Goal: Task Accomplishment & Management: Complete application form

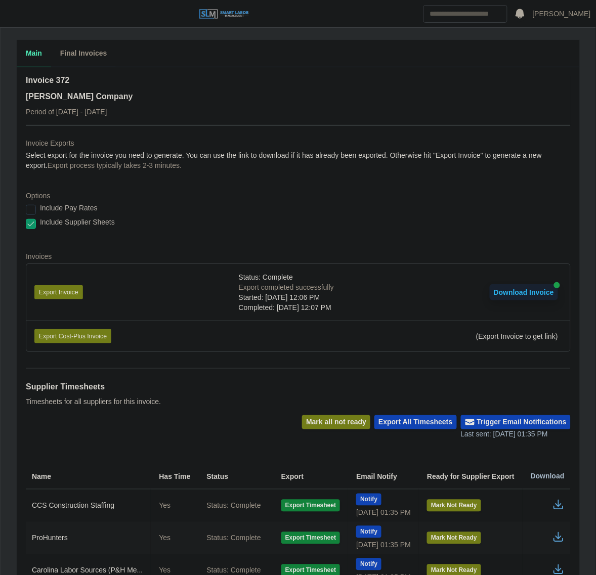
drag, startPoint x: 9, startPoint y: 21, endPoint x: 10, endPoint y: 26, distance: 5.2
click at [10, 21] on button "button" at bounding box center [12, 14] width 25 height 17
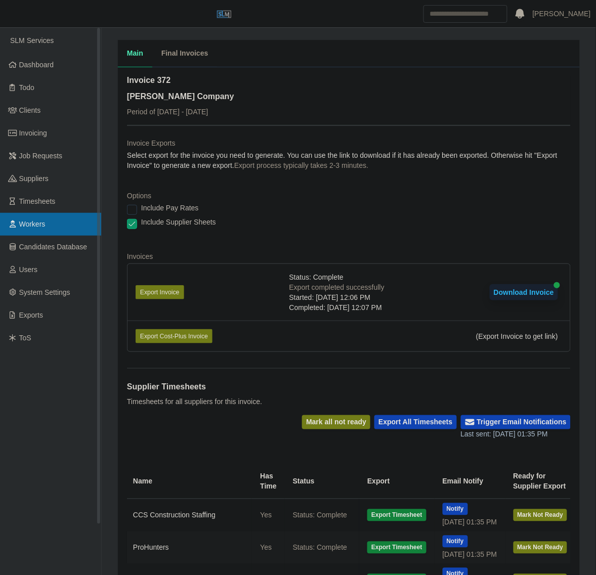
click at [46, 216] on link "Workers" at bounding box center [50, 224] width 101 height 23
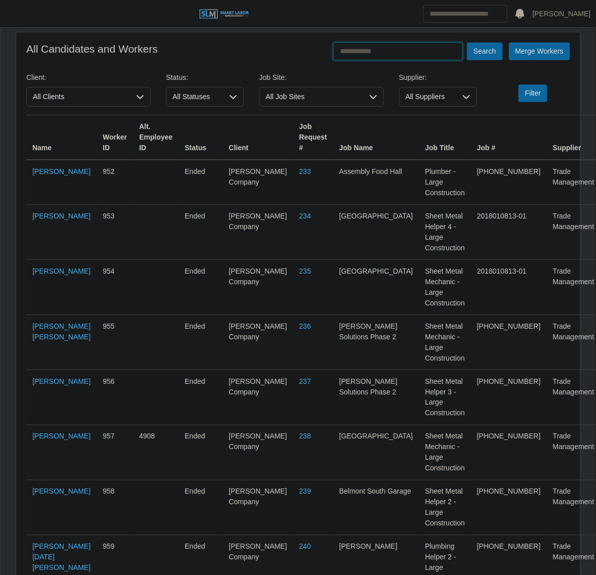
drag, startPoint x: 357, startPoint y: 51, endPoint x: 352, endPoint y: 46, distance: 6.5
click at [357, 51] on input "text" at bounding box center [397, 51] width 129 height 18
type input "**********"
click at [467, 42] on button "Search" at bounding box center [484, 51] width 35 height 18
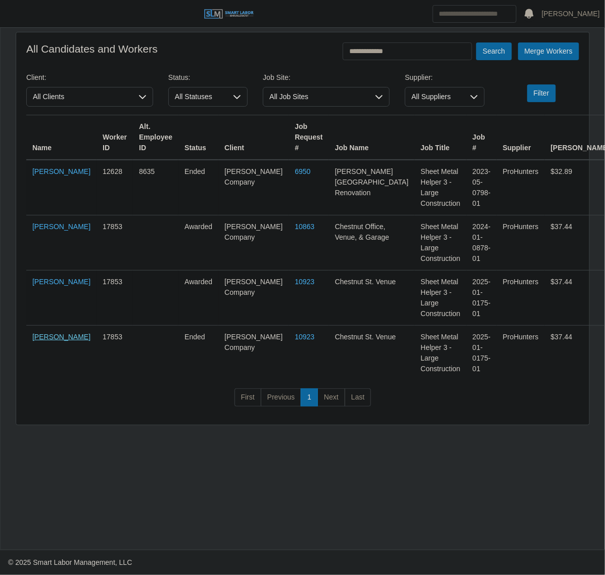
click at [33, 333] on link "[PERSON_NAME]" at bounding box center [61, 337] width 58 height 8
click at [24, 6] on header "Juan Castillo Account Settings Logout" at bounding box center [302, 14] width 605 height 28
click at [18, 11] on span "button" at bounding box center [12, 14] width 13 height 12
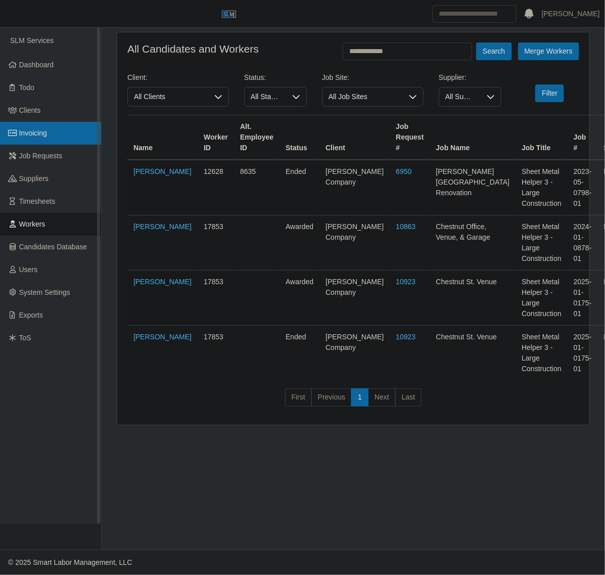
click at [39, 133] on span "Invoicing" at bounding box center [33, 133] width 28 height 8
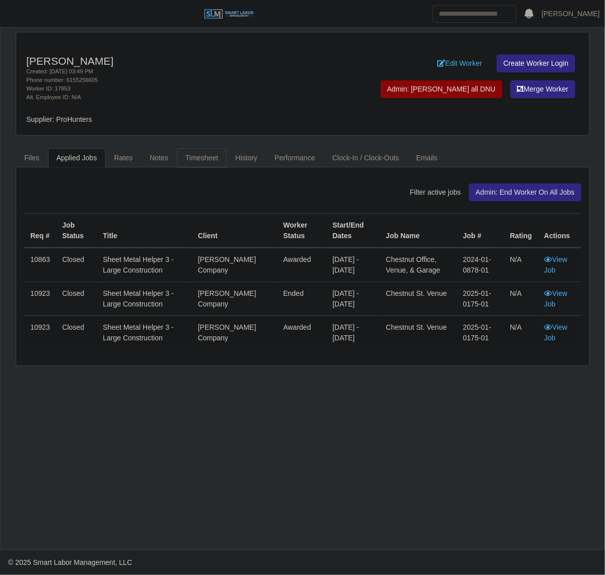
click at [199, 154] on link "Timesheet" at bounding box center [202, 158] width 50 height 20
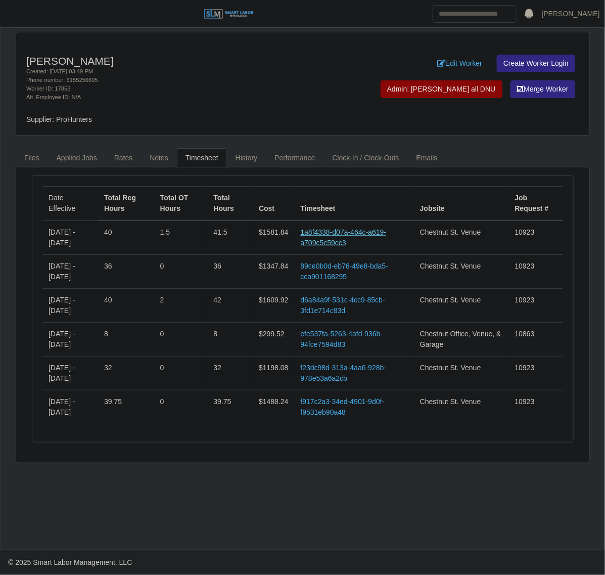
click at [342, 237] on link "1a8f4338-d07a-464c-a619-a709c5c59cc3" at bounding box center [344, 237] width 86 height 19
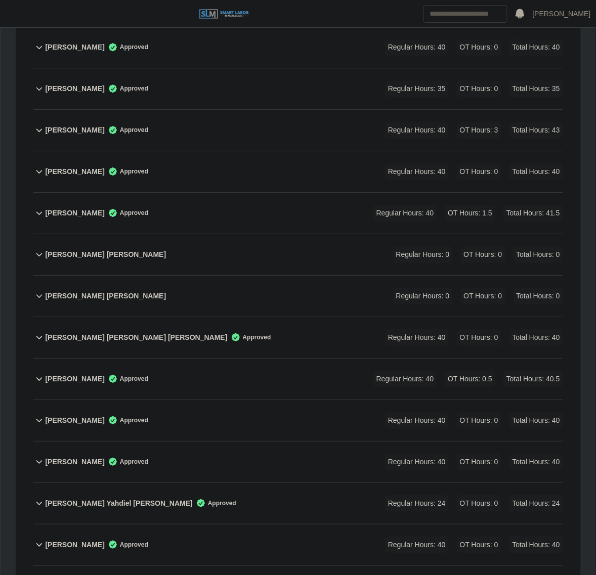
scroll to position [569, 0]
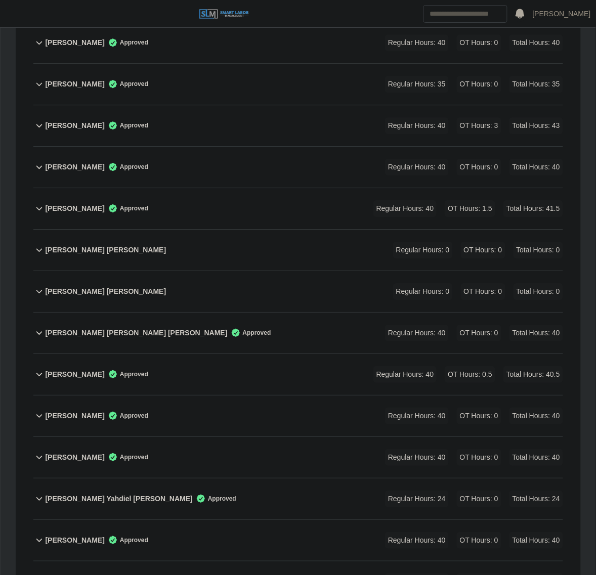
drag, startPoint x: 261, startPoint y: 195, endPoint x: 393, endPoint y: 193, distance: 132.0
click at [261, 195] on div "Johan Banegas Mejia Approved Regular Hours: 40 OT Hours: 1.5 Total Hours: 41.5" at bounding box center [304, 208] width 518 height 41
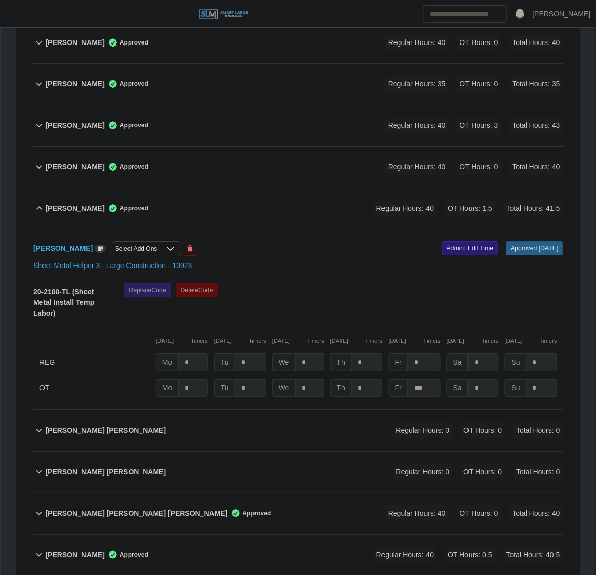
click at [442, 241] on link "Admin: Edit Time" at bounding box center [470, 248] width 56 height 14
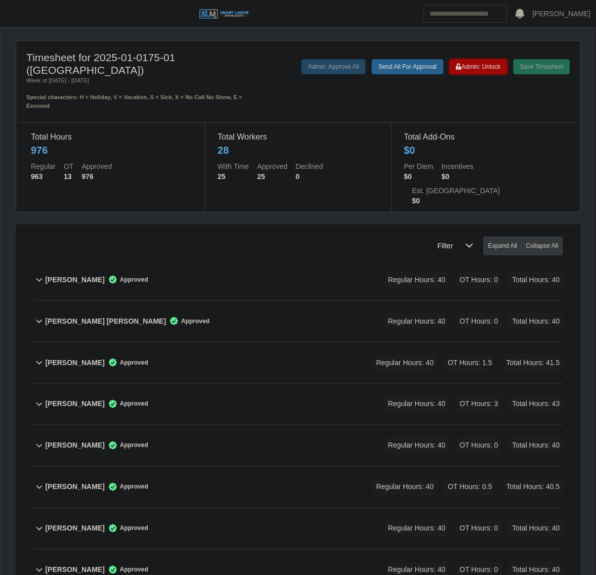
click at [489, 64] on span "Admin: Unlock" at bounding box center [478, 66] width 45 height 7
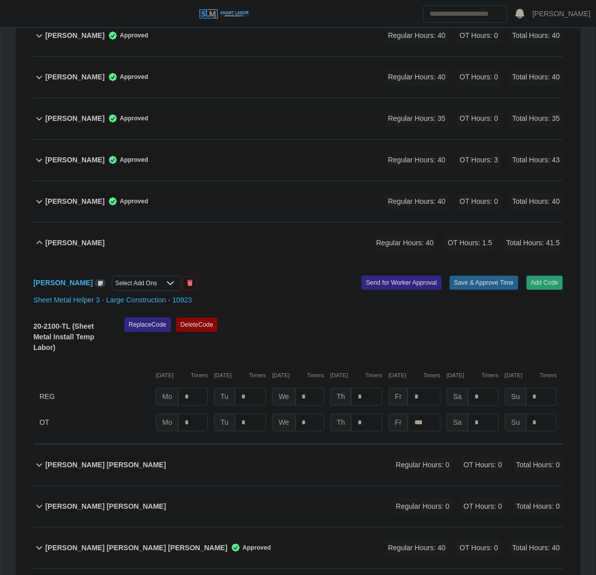
scroll to position [569, 0]
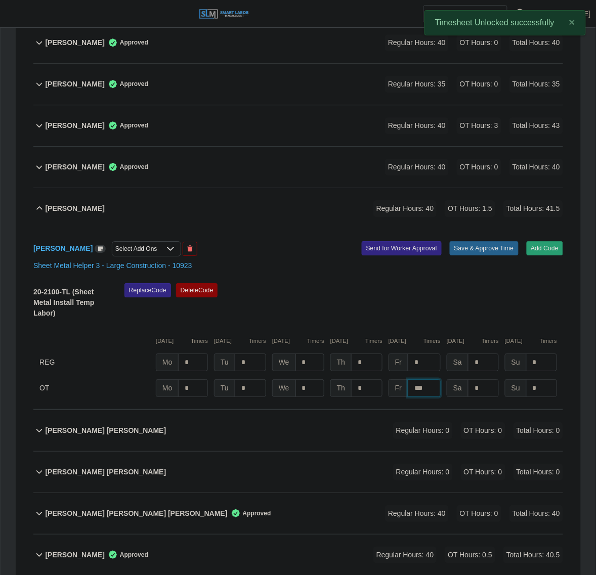
click at [430, 379] on input "***" at bounding box center [424, 388] width 33 height 18
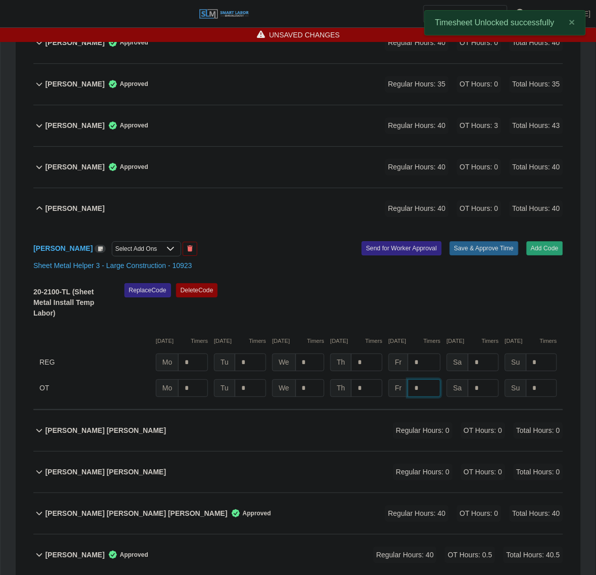
type input "*"
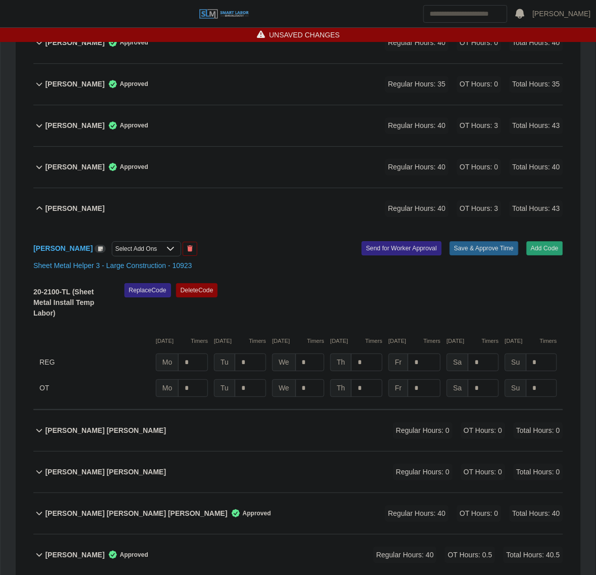
click at [435, 284] on div "Replace Code Delete Code" at bounding box center [344, 303] width 454 height 41
click at [466, 241] on button "Save & Approve Time" at bounding box center [484, 248] width 69 height 14
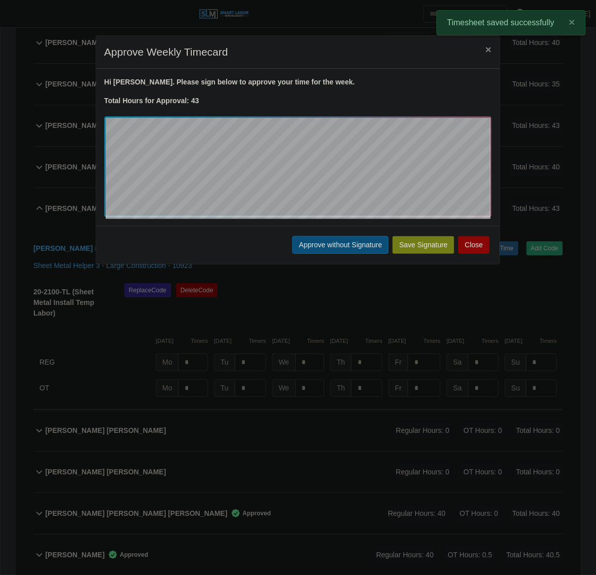
click at [322, 248] on button "Approve without Signature" at bounding box center [340, 245] width 96 height 18
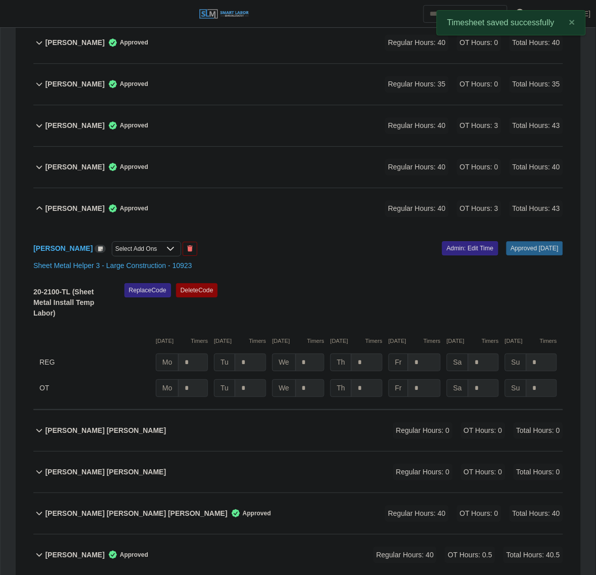
click at [267, 195] on div "Johan Banegas Mejia Approved Regular Hours: 40 OT Hours: 3 Total Hours: 43" at bounding box center [304, 208] width 518 height 41
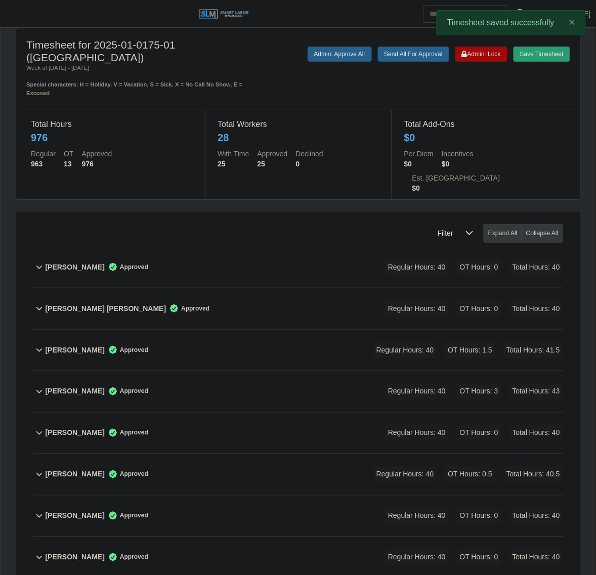
scroll to position [0, 0]
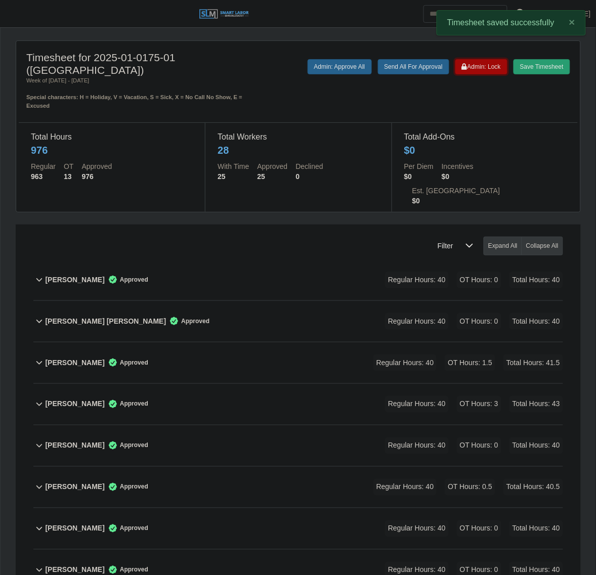
click at [494, 66] on span "Admin: Lock" at bounding box center [481, 66] width 39 height 7
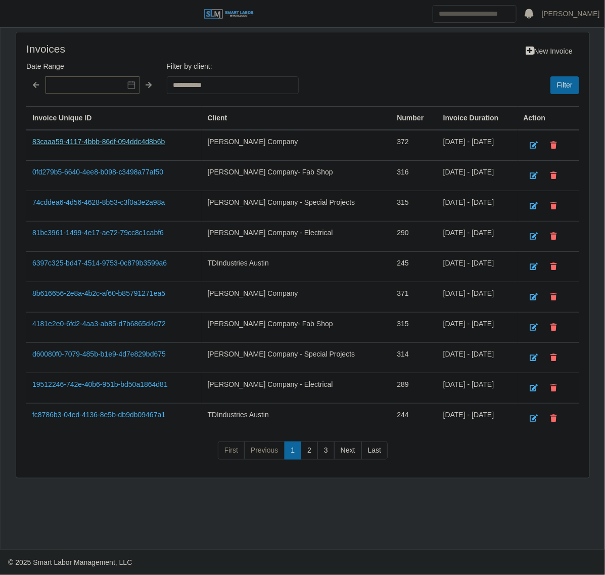
click at [102, 140] on link "83caaa59-4117-4bbb-86df-094ddc4d8b6b" at bounding box center [98, 142] width 132 height 8
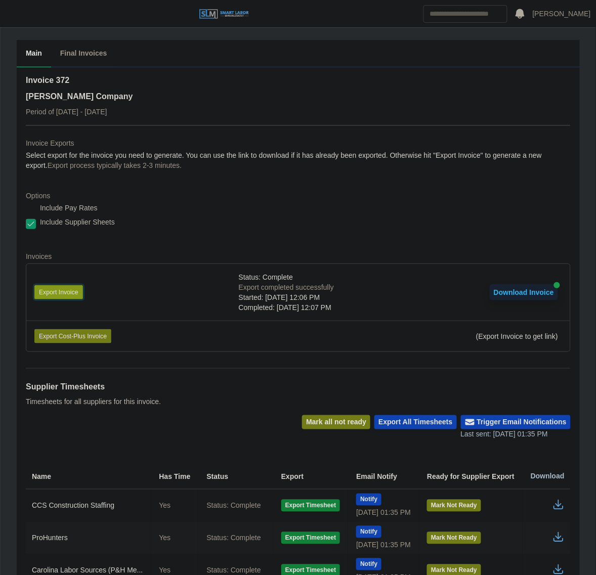
click at [69, 289] on button "Export Invoice" at bounding box center [58, 292] width 49 height 14
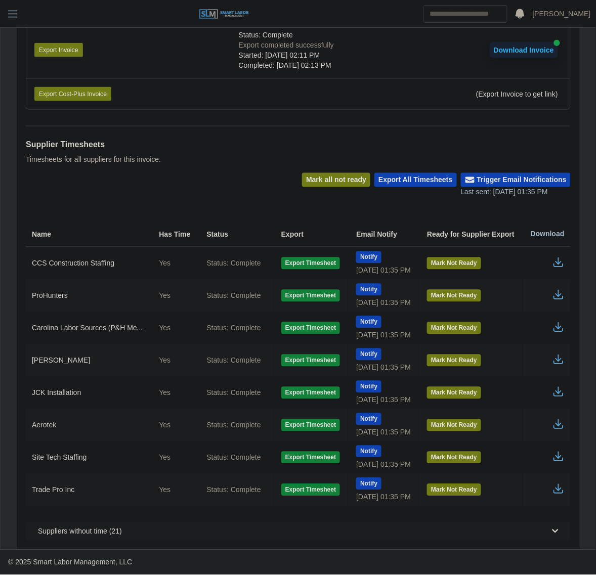
click at [562, 301] on icon "button" at bounding box center [558, 295] width 12 height 12
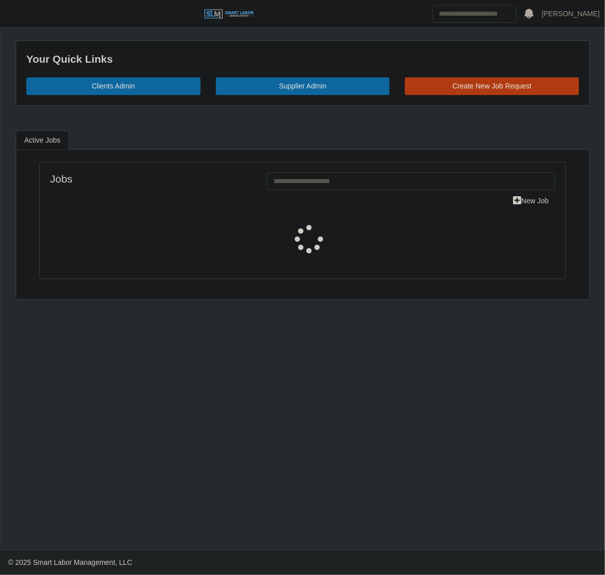
click at [499, 92] on link "Create New Job Request" at bounding box center [492, 86] width 174 height 18
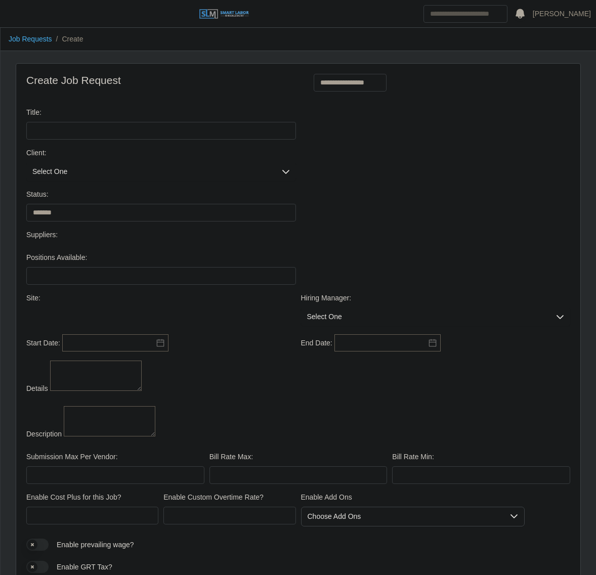
select select
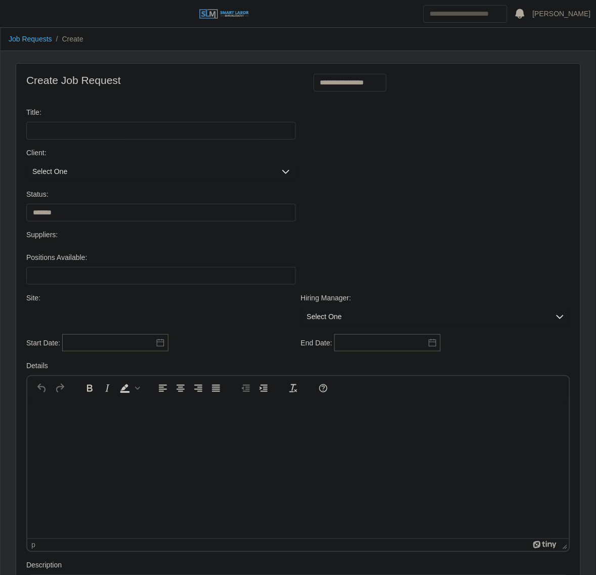
click at [55, 172] on span "Select One" at bounding box center [150, 171] width 249 height 19
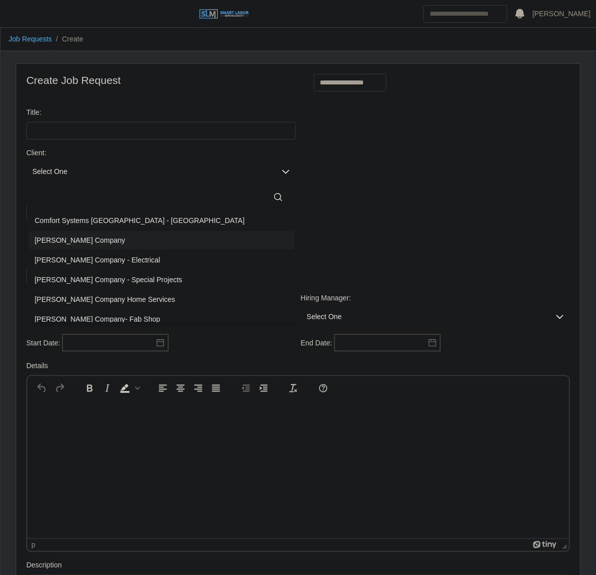
click at [64, 241] on span "[PERSON_NAME] Company" at bounding box center [80, 240] width 91 height 11
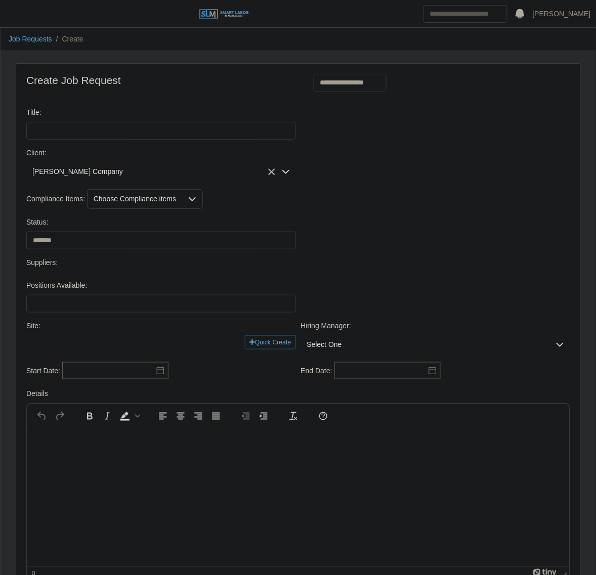
click at [114, 170] on span "[PERSON_NAME] Company" at bounding box center [150, 171] width 249 height 19
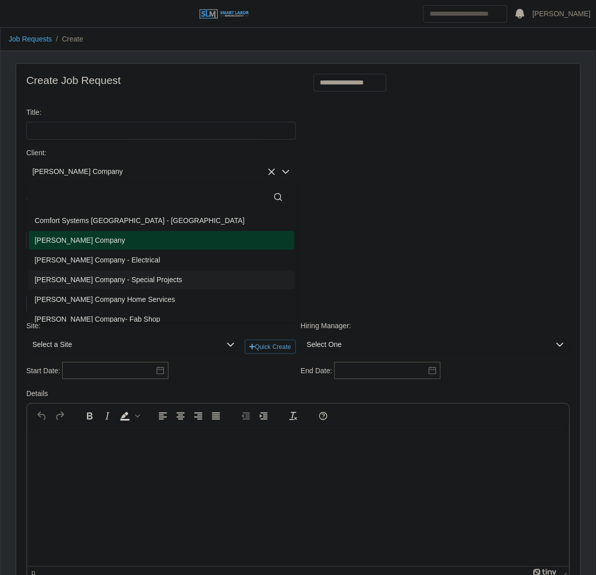
drag, startPoint x: 77, startPoint y: 282, endPoint x: 355, endPoint y: 84, distance: 341.1
click at [79, 284] on span "[PERSON_NAME] Company - Special Projects" at bounding box center [109, 280] width 148 height 11
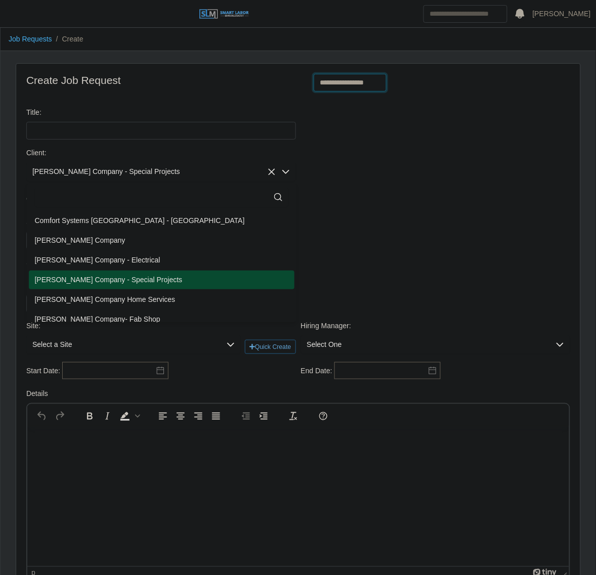
click at [352, 86] on select "**********" at bounding box center [350, 83] width 73 height 18
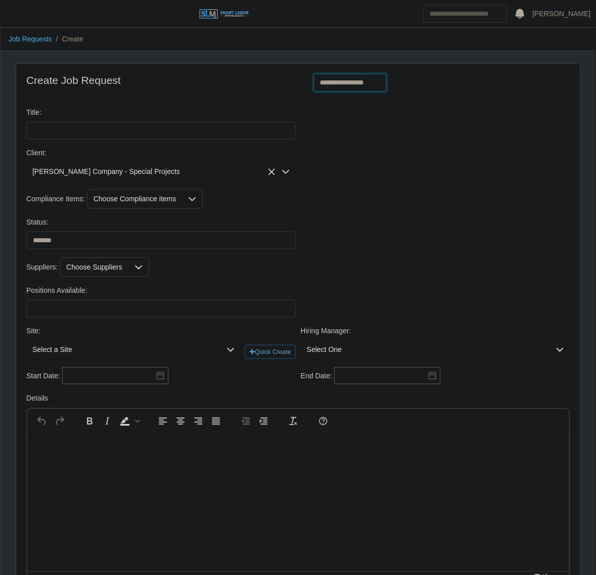
click at [347, 83] on select "**********" at bounding box center [350, 83] width 73 height 18
select select "**********"
click at [314, 74] on select "**********" at bounding box center [350, 83] width 73 height 18
type input "**********"
type input "*"
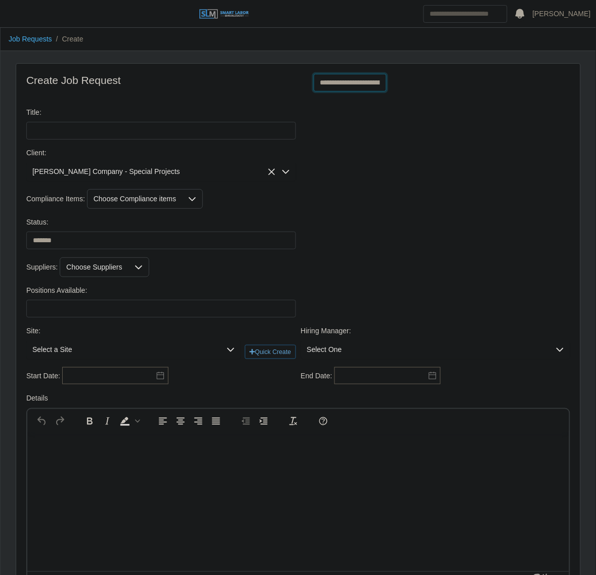
type input "*"
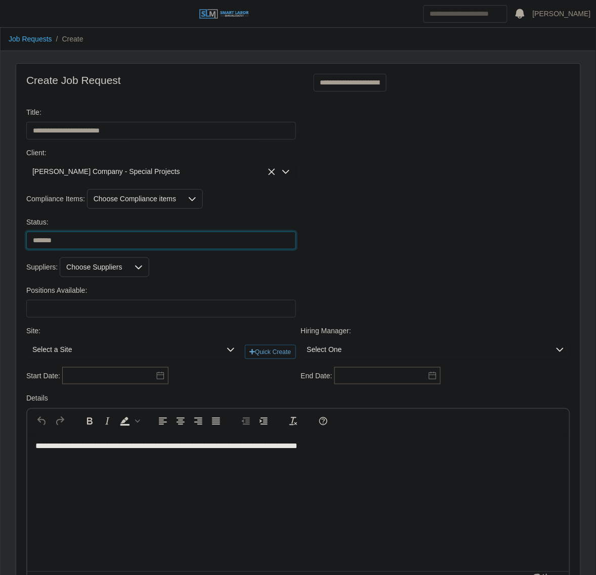
click at [77, 238] on select "******* ****" at bounding box center [161, 241] width 270 height 18
select select "****"
click at [26, 233] on select "******* ****" at bounding box center [161, 241] width 270 height 18
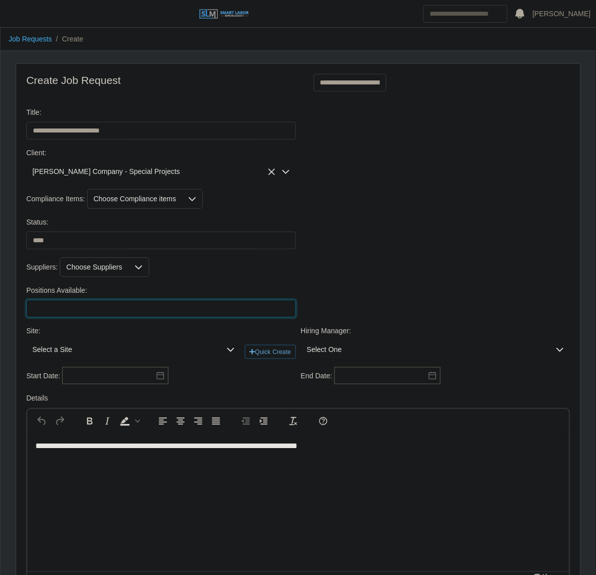
click at [62, 313] on input "Positions Available:" at bounding box center [161, 309] width 270 height 18
type input "*"
click at [52, 350] on span "Select a Site" at bounding box center [123, 349] width 194 height 19
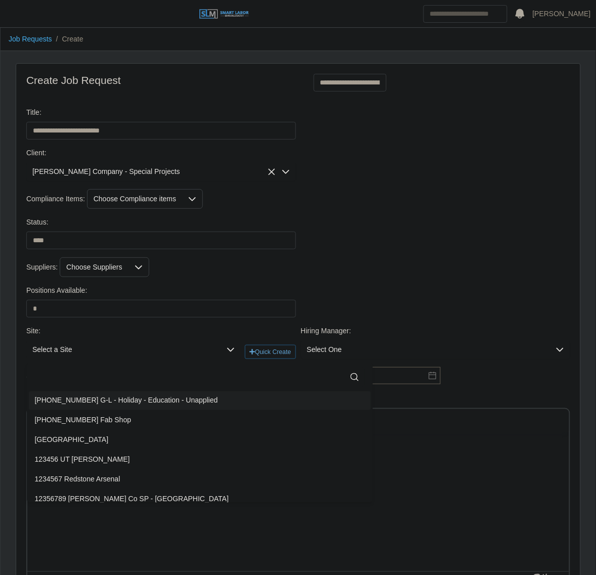
click at [82, 380] on input "text" at bounding box center [200, 377] width 330 height 20
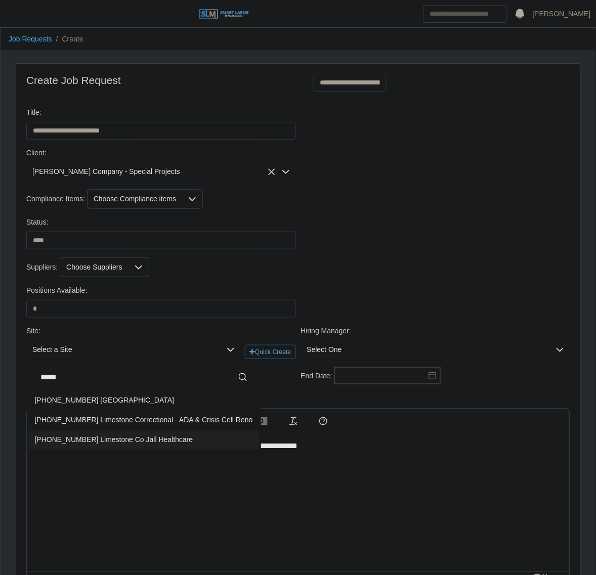
type input "*****"
click at [120, 440] on span "2024-35-0777 Limestone Co Jail Healthcare" at bounding box center [114, 440] width 158 height 11
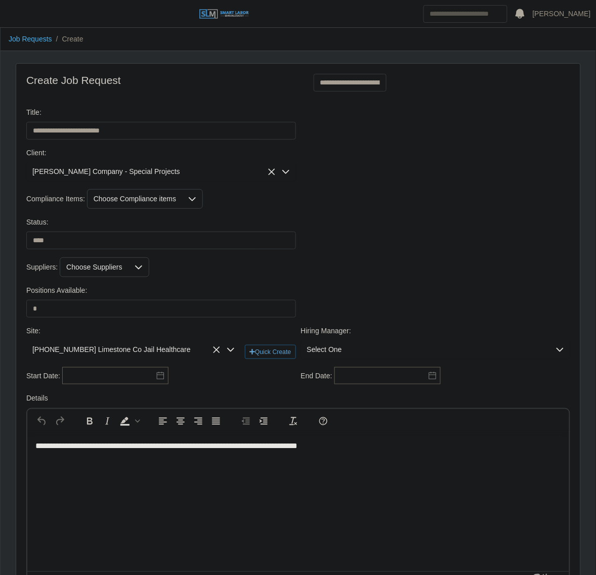
click at [334, 352] on span "Select One" at bounding box center [425, 349] width 249 height 19
click at [335, 377] on input "text" at bounding box center [435, 377] width 253 height 20
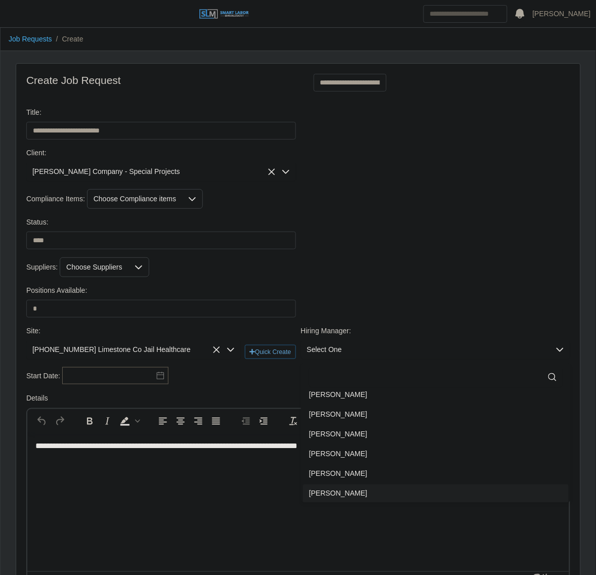
click at [325, 495] on span "[PERSON_NAME]" at bounding box center [338, 494] width 58 height 11
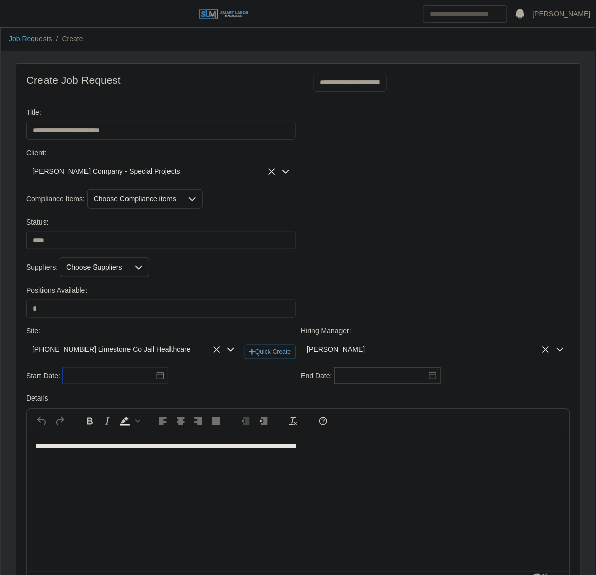
click at [75, 380] on input "text" at bounding box center [115, 375] width 106 height 17
click at [92, 327] on div "22" at bounding box center [92, 325] width 16 height 9
type input "**********"
drag, startPoint x: 392, startPoint y: 389, endPoint x: 391, endPoint y: 378, distance: 11.7
click at [392, 390] on div "**********" at bounding box center [298, 380] width 549 height 26
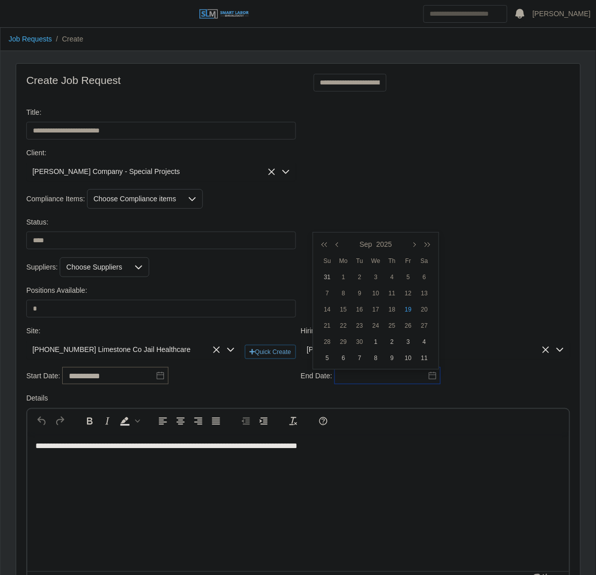
click at [391, 377] on input "text" at bounding box center [387, 375] width 106 height 17
click at [429, 246] on icon "button" at bounding box center [425, 244] width 10 height 8
drag, startPoint x: 359, startPoint y: 324, endPoint x: 331, endPoint y: 349, distance: 37.3
click at [359, 326] on div "22" at bounding box center [359, 325] width 16 height 9
type input "**********"
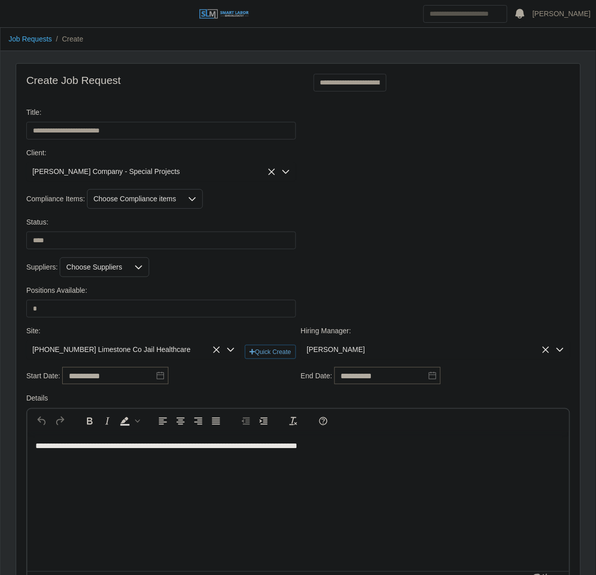
click at [249, 385] on div "**********" at bounding box center [161, 376] width 275 height 18
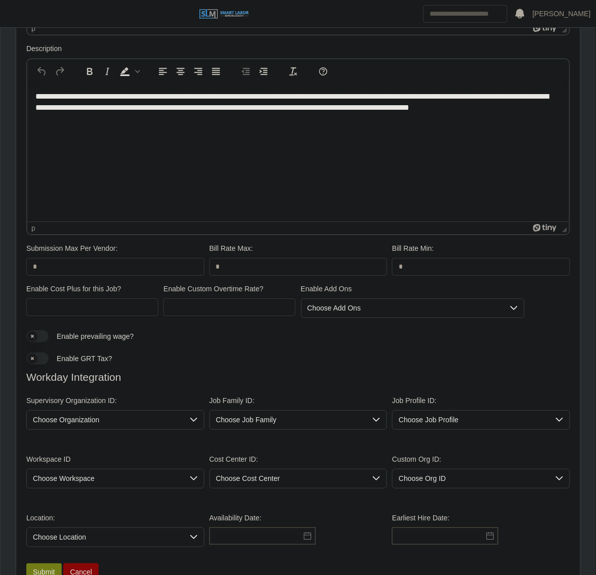
scroll to position [616, 0]
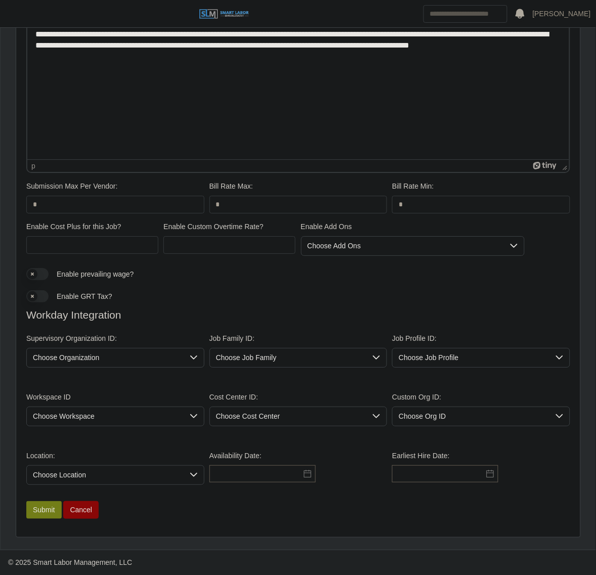
click at [92, 352] on span "Choose Organization" at bounding box center [105, 357] width 157 height 19
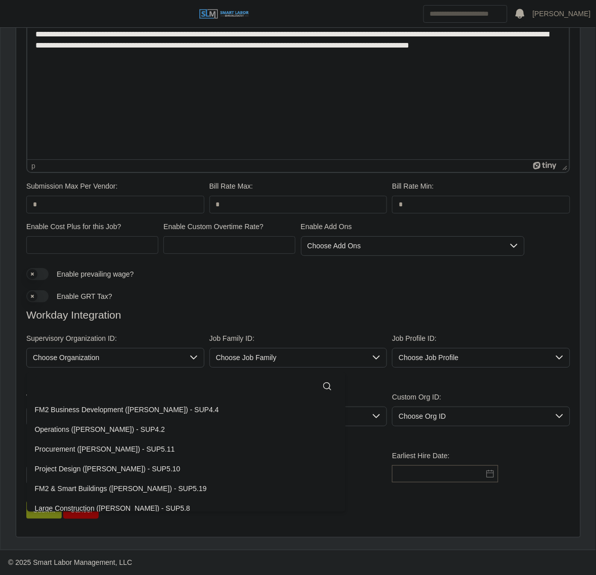
click at [76, 387] on input "text" at bounding box center [186, 386] width 303 height 20
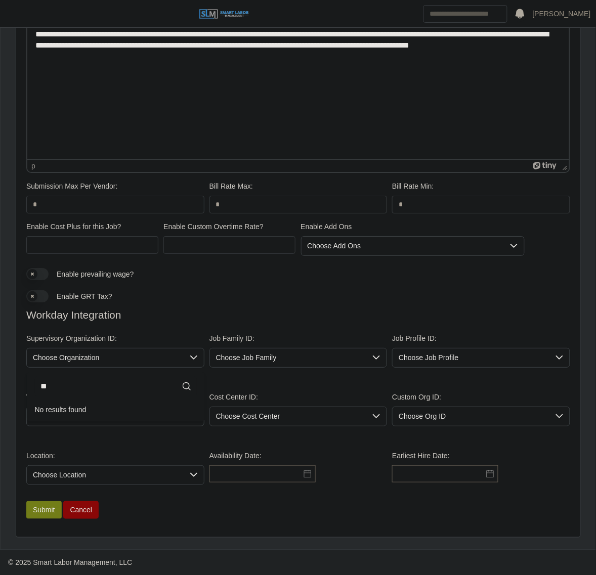
type input "*"
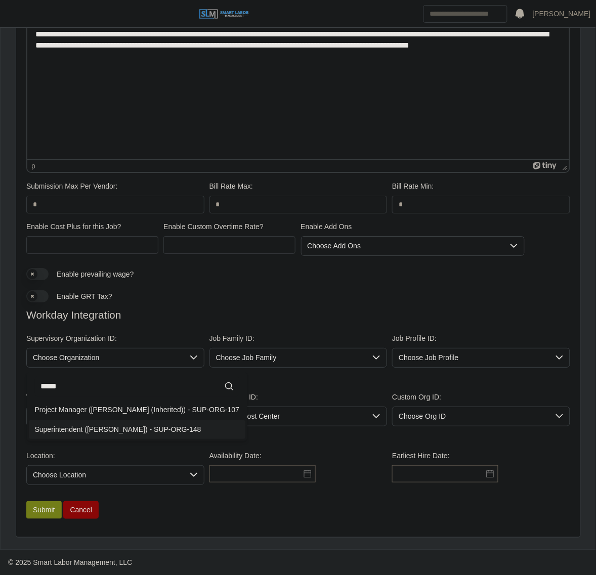
type input "*****"
click at [71, 424] on div "Superintendent (Bruce Dunnavant) - SUP-ORG-148" at bounding box center [118, 429] width 166 height 11
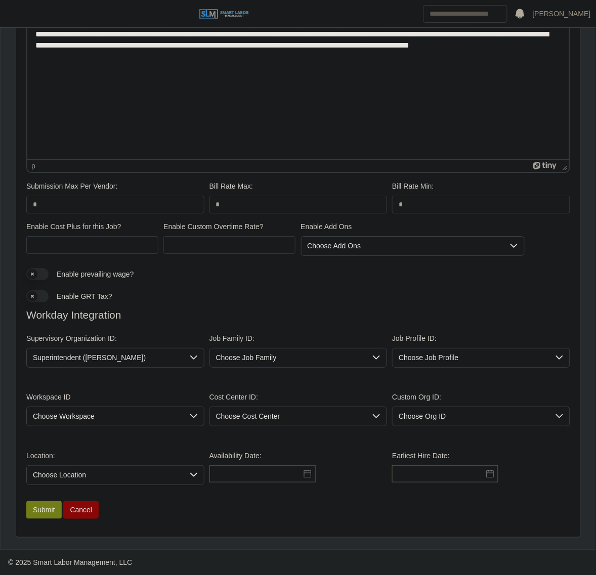
click at [276, 354] on span "Choose Job Family" at bounding box center [288, 357] width 157 height 19
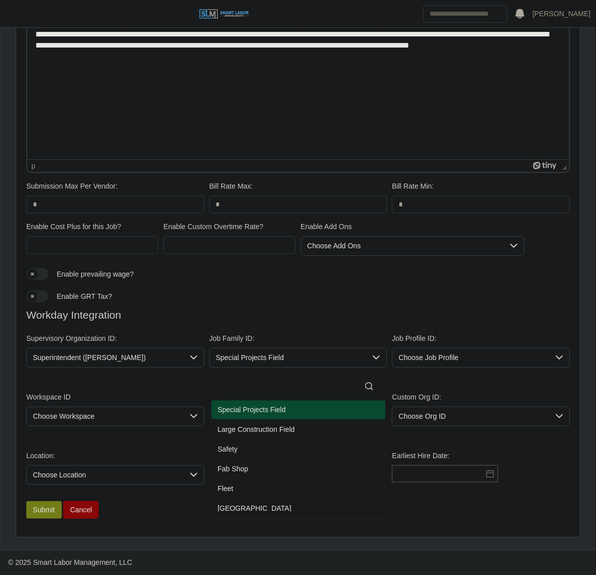
drag, startPoint x: 261, startPoint y: 411, endPoint x: 473, endPoint y: 367, distance: 216.4
click at [263, 411] on span "Special Projects Field" at bounding box center [251, 410] width 68 height 11
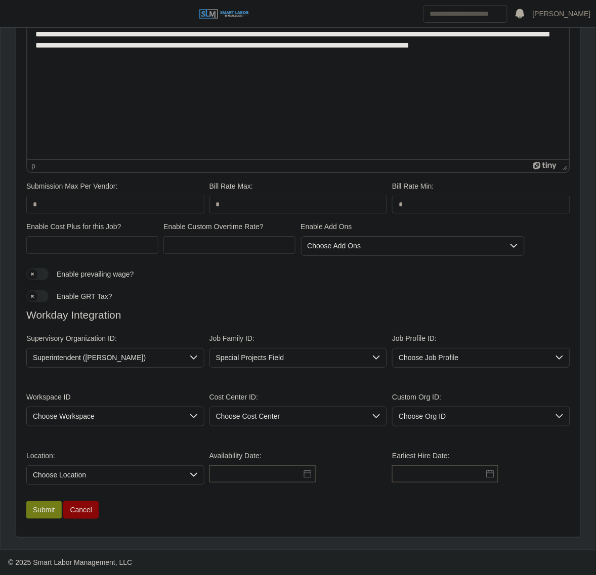
click at [474, 365] on span "Choose Job Profile" at bounding box center [470, 357] width 157 height 19
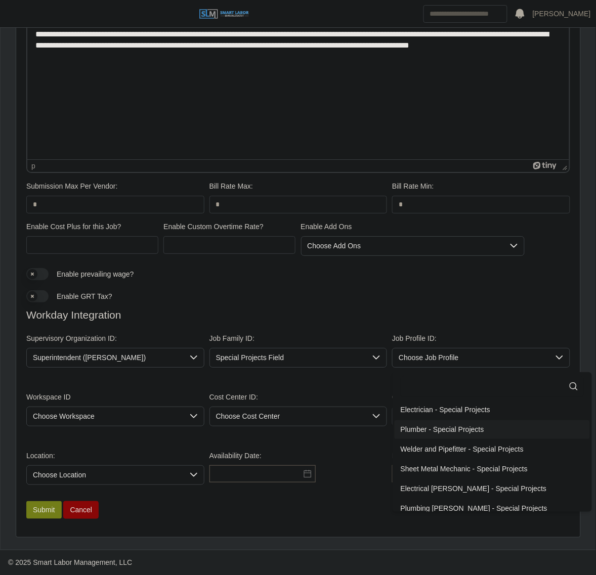
click at [424, 425] on span "Plumber - Special Projects" at bounding box center [442, 429] width 83 height 11
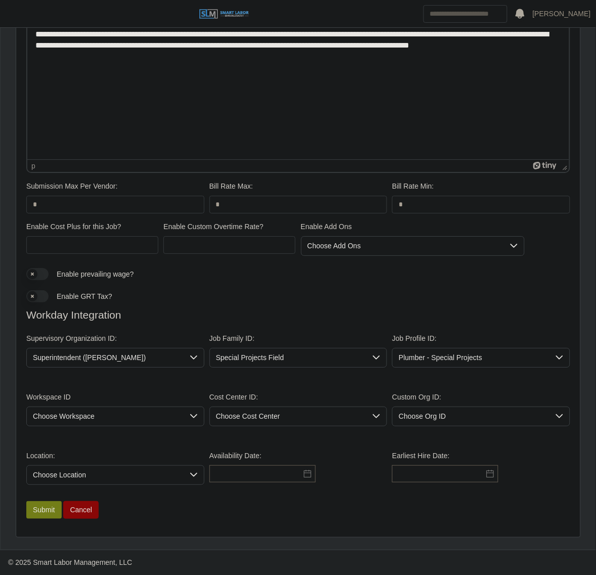
click at [147, 421] on span "Choose Workspace" at bounding box center [105, 416] width 157 height 19
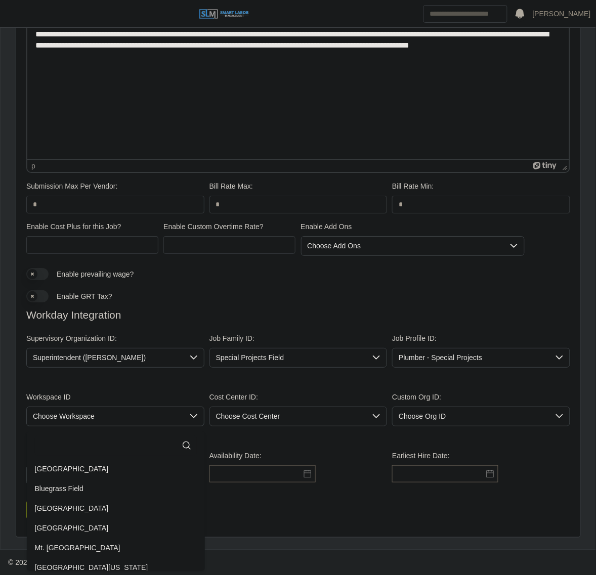
click at [128, 441] on input "text" at bounding box center [116, 445] width 162 height 20
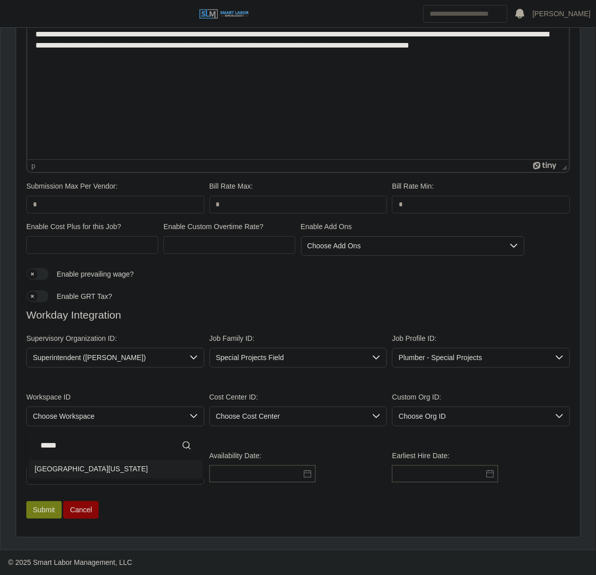
type input "*****"
click at [183, 462] on li "North Alabama Field" at bounding box center [116, 469] width 174 height 19
click at [304, 415] on span "Choose Cost Center" at bounding box center [288, 416] width 157 height 19
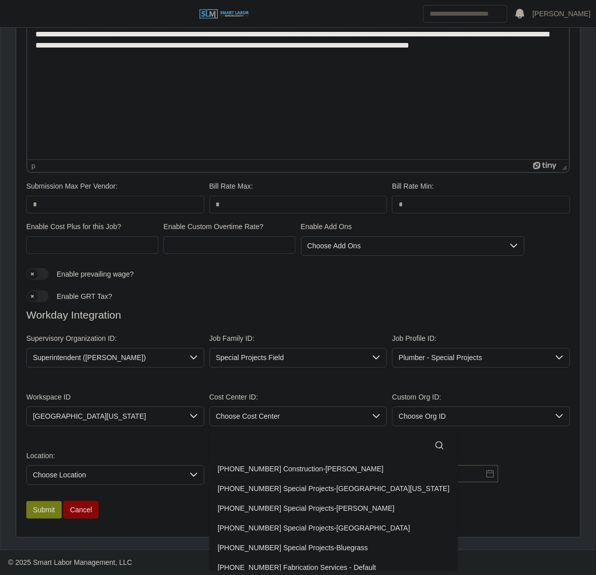
click at [271, 442] on input "text" at bounding box center [333, 445] width 232 height 20
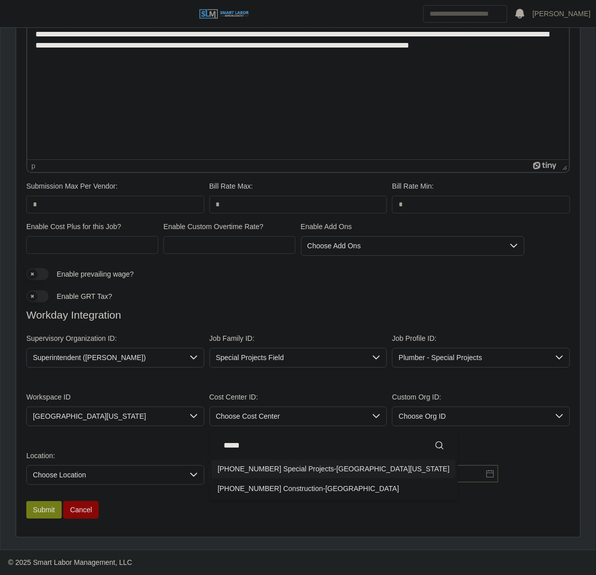
type input "*****"
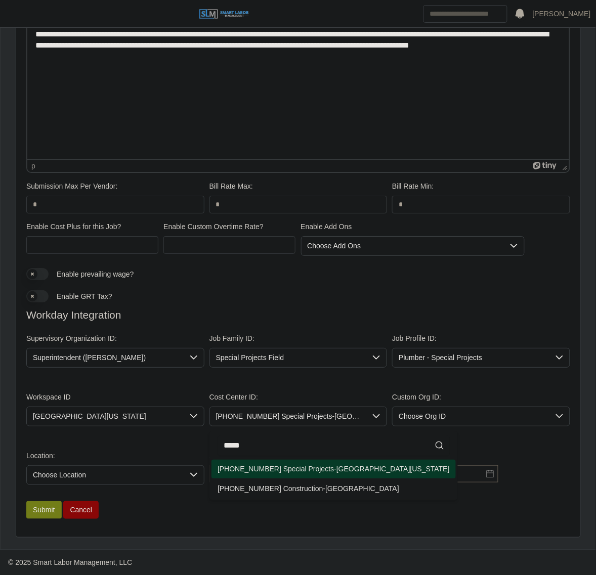
click at [298, 470] on span "01-30-05-00 Special Projects-North Alabama" at bounding box center [333, 469] width 232 height 11
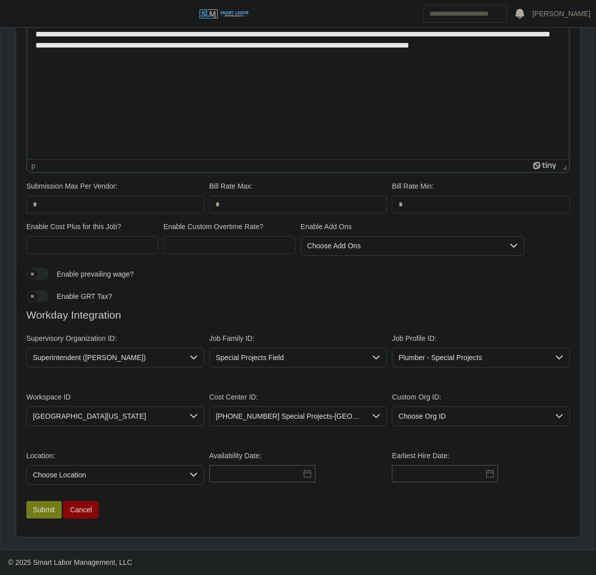
click at [135, 472] on span "Choose Location" at bounding box center [105, 475] width 157 height 19
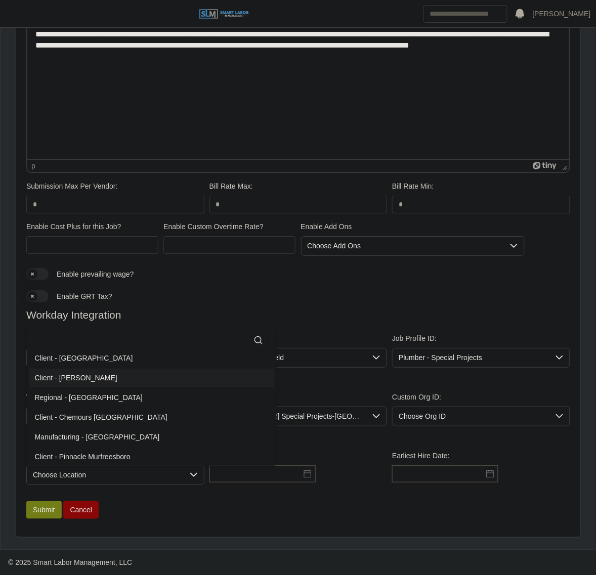
scroll to position [2, 0]
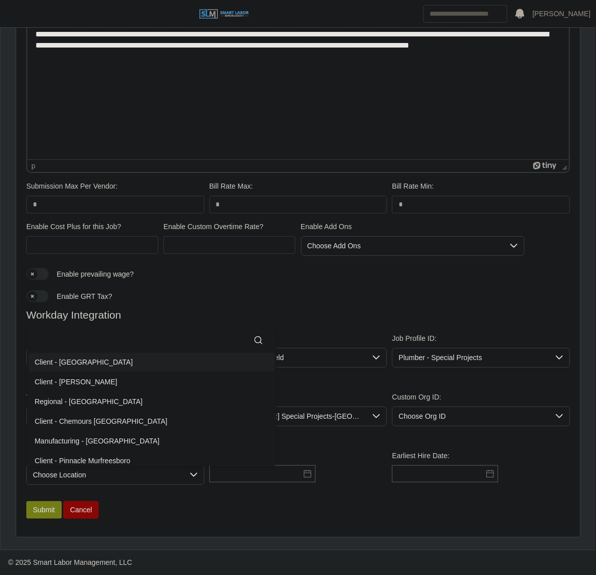
click at [132, 342] on input "text" at bounding box center [152, 340] width 234 height 20
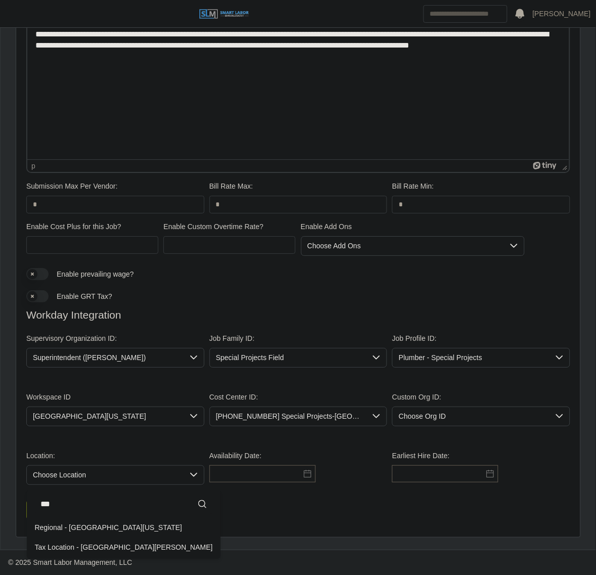
scroll to position [0, 0]
type input "*****"
click at [92, 524] on span "Regional - North Alabama" at bounding box center [108, 527] width 147 height 11
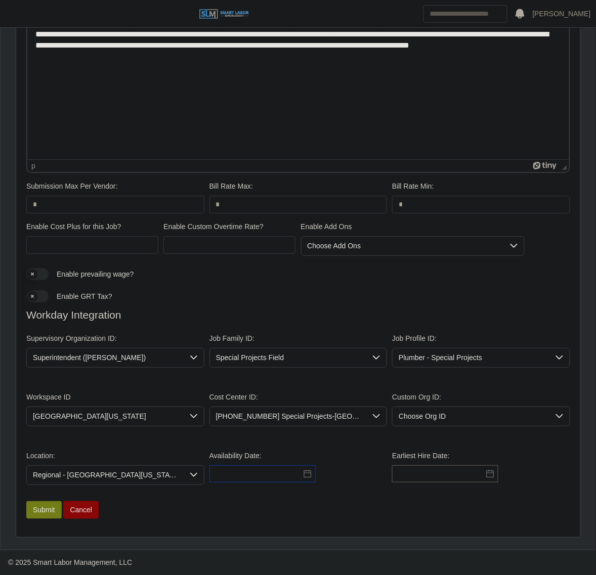
click at [244, 471] on input "text" at bounding box center [262, 473] width 106 height 17
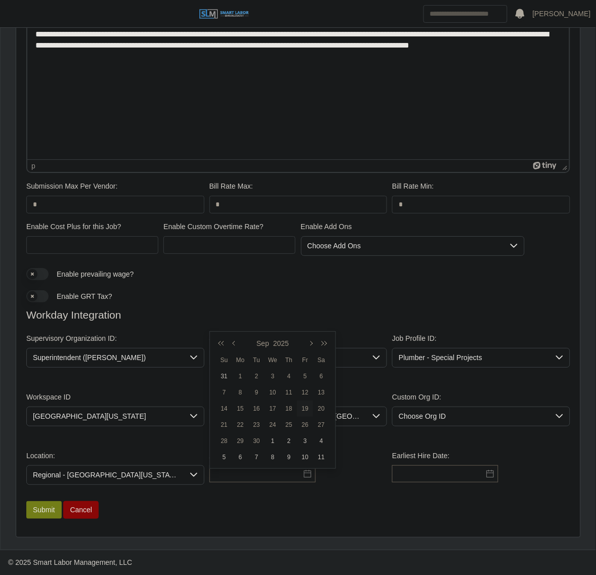
click at [307, 407] on div "19" at bounding box center [305, 408] width 16 height 9
type input "**********"
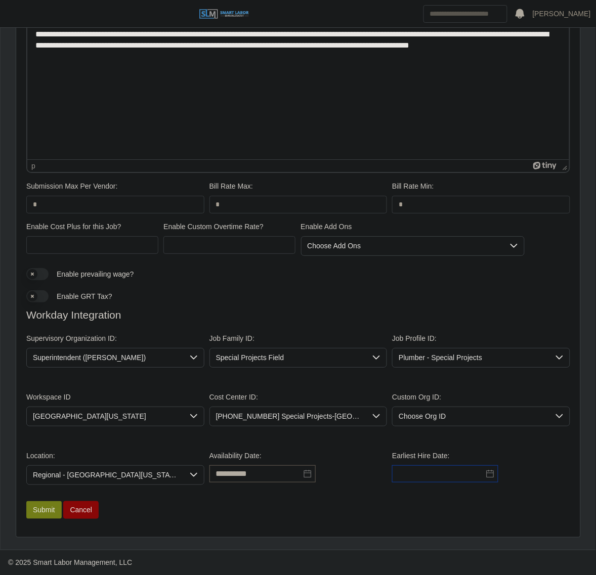
click at [461, 470] on input "text" at bounding box center [445, 473] width 106 height 17
click at [466, 406] on div "19" at bounding box center [468, 408] width 16 height 9
type input "**********"
click at [314, 306] on div "Use setting Enable GRT Tax?" at bounding box center [298, 297] width 549 height 22
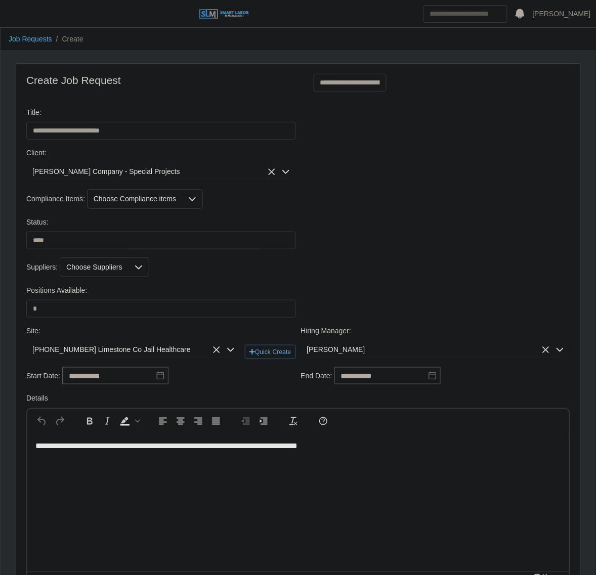
click at [157, 205] on div "Choose Compliance items" at bounding box center [134, 199] width 95 height 19
click at [147, 259] on span "9-Panel Drug Screen" at bounding box center [149, 258] width 83 height 11
click at [135, 271] on li "E-Verify" at bounding box center [152, 278] width 128 height 19
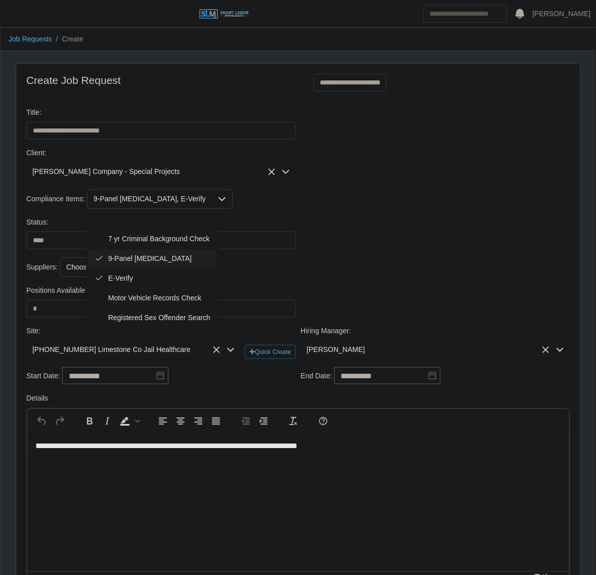
click at [340, 265] on div "Suppliers: Choose Suppliers" at bounding box center [298, 267] width 549 height 20
click at [120, 277] on div "Choose Suppliers" at bounding box center [94, 267] width 68 height 19
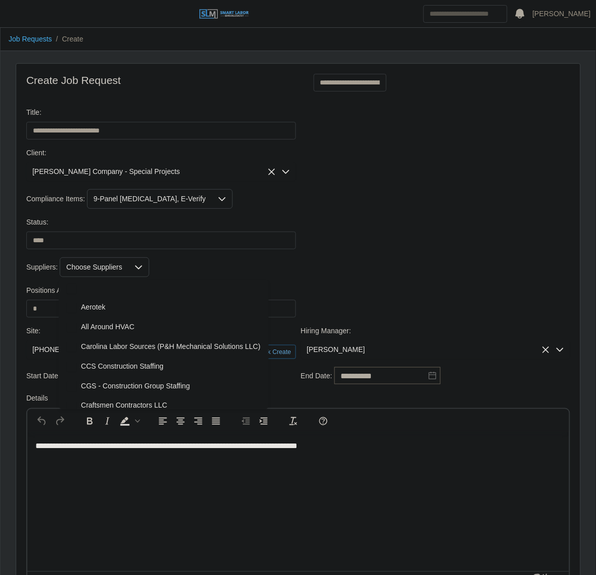
click at [144, 373] on li "CCS Construction Staffing" at bounding box center [164, 366] width 206 height 19
click at [449, 243] on div "Status: ******* ****" at bounding box center [298, 237] width 549 height 40
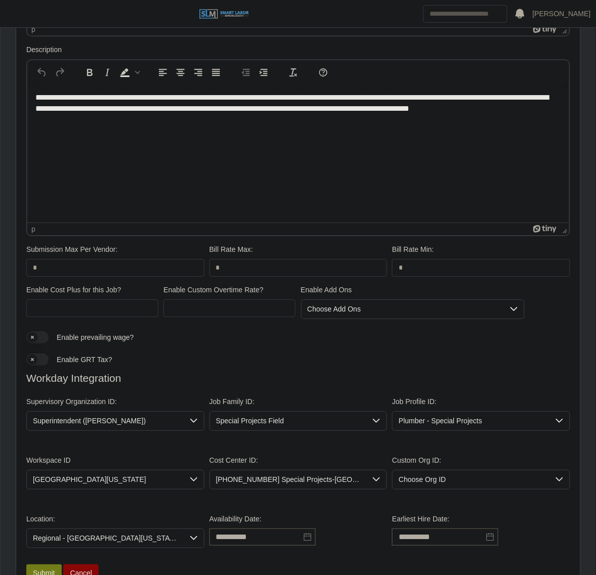
scroll to position [616, 0]
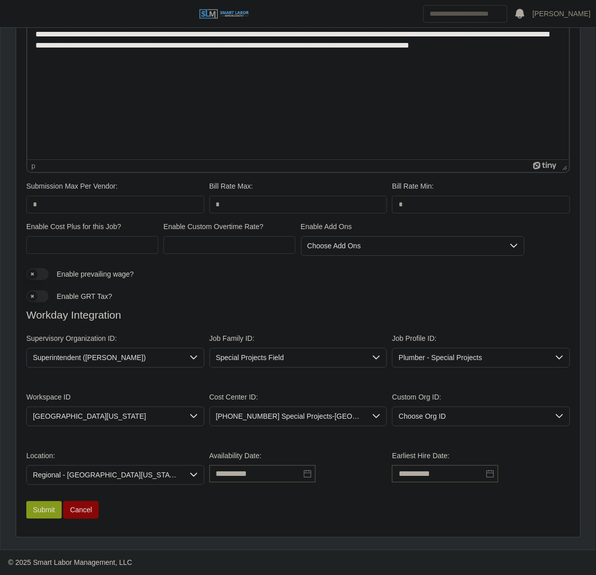
click at [47, 511] on button "Submit" at bounding box center [43, 510] width 35 height 18
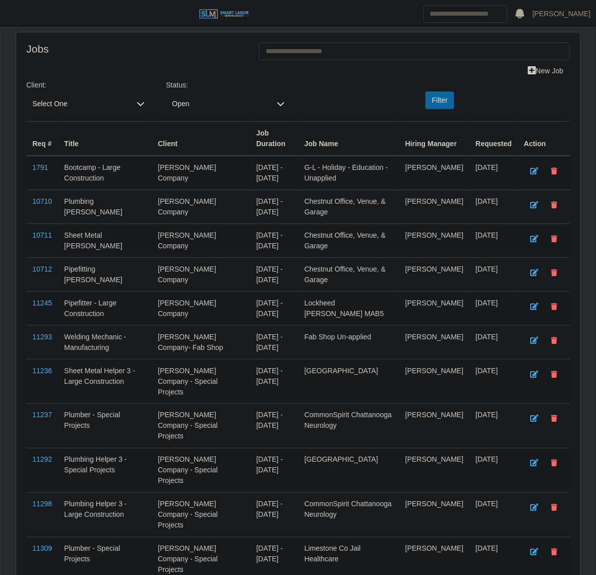
click at [55, 107] on span "Select One" at bounding box center [78, 104] width 104 height 19
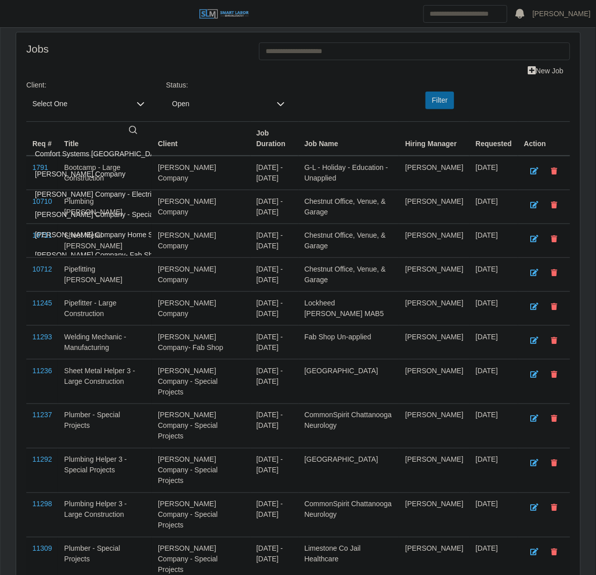
click at [72, 205] on ul "Comfort Systems [GEOGRAPHIC_DATA] - Central [GEOGRAPHIC_DATA] [PERSON_NAME] Com…" at bounding box center [140, 244] width 226 height 205
drag, startPoint x: 72, startPoint y: 210, endPoint x: 510, endPoint y: 155, distance: 441.4
click at [72, 211] on span "[PERSON_NAME] Company - Special Projects" at bounding box center [109, 214] width 148 height 11
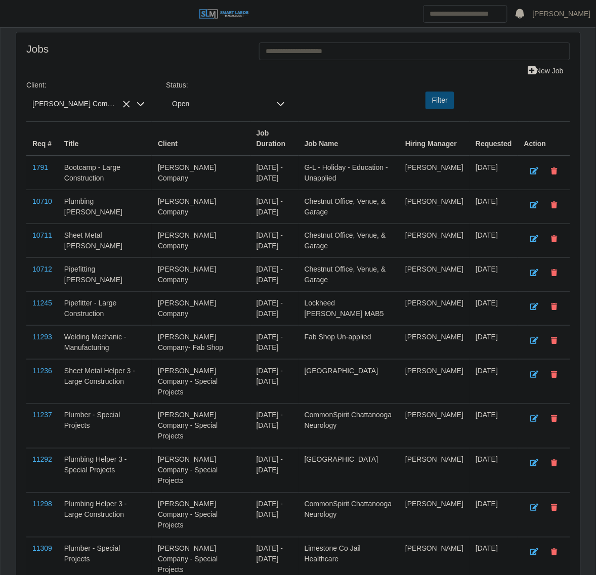
click at [426, 102] on button "Filter" at bounding box center [439, 101] width 29 height 18
